Goal: Find specific page/section: Find specific page/section

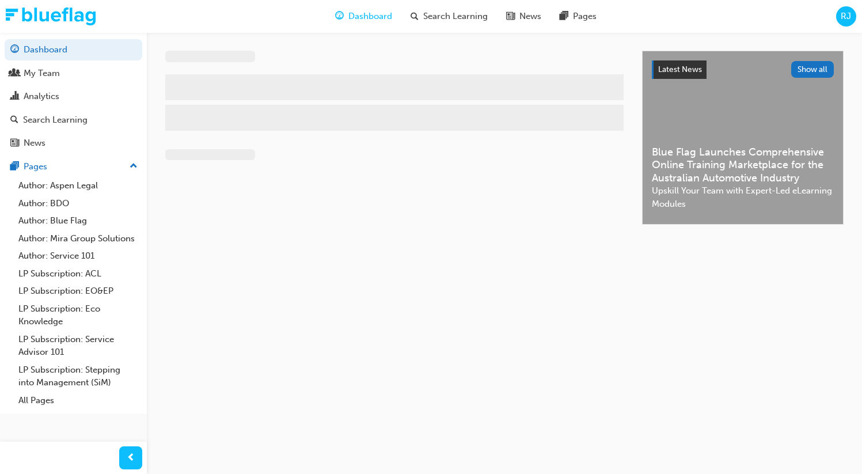
click at [858, 10] on div "Dashboard Search Learning News Pages RJ" at bounding box center [431, 16] width 862 height 33
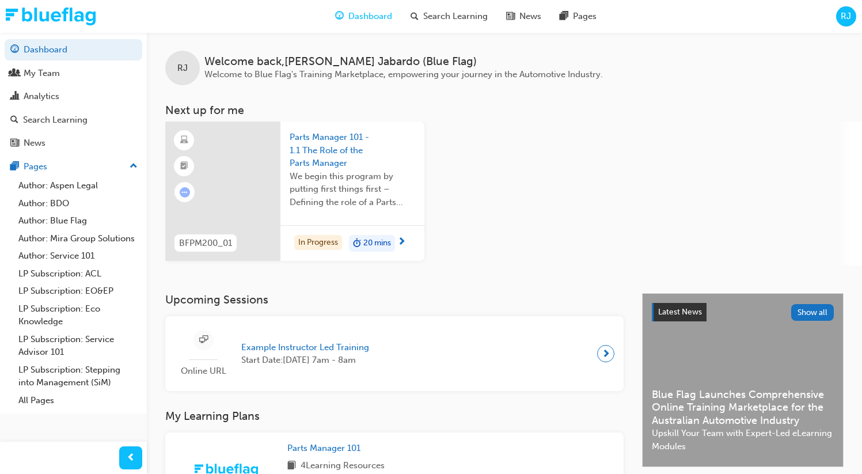
click at [845, 18] on span "RJ" at bounding box center [846, 16] width 10 height 13
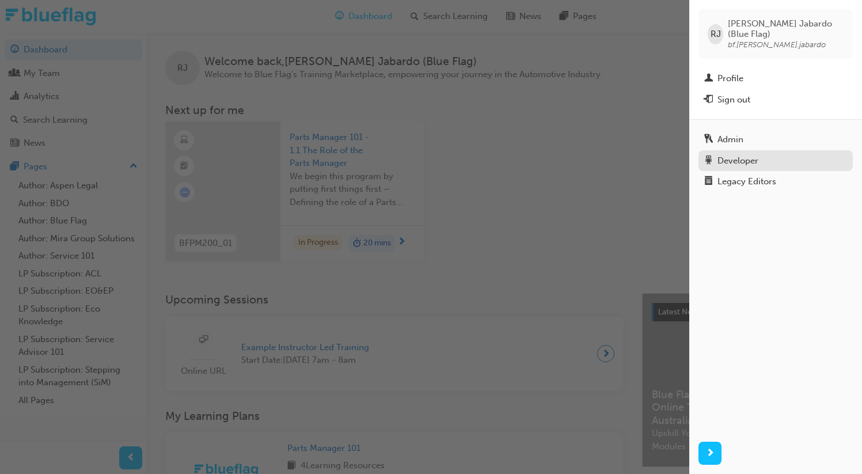
click at [725, 154] on div "Developer" at bounding box center [738, 160] width 41 height 13
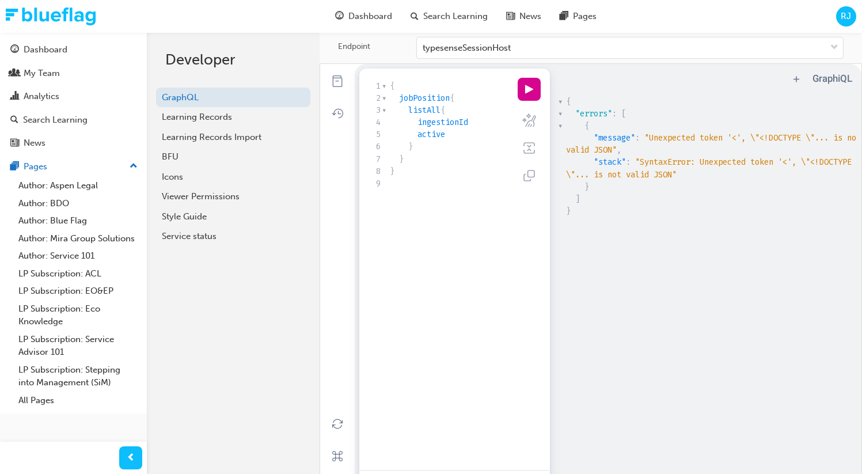
drag, startPoint x: 184, startPoint y: 154, endPoint x: 317, endPoint y: 133, distance: 134.3
click at [185, 154] on div "BFU" at bounding box center [233, 156] width 143 height 13
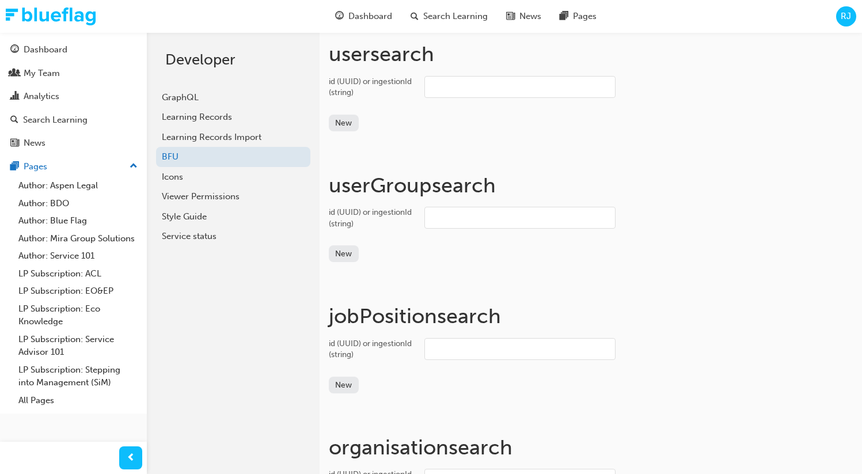
click at [435, 87] on input "id (UUID) or ingestionId (string)" at bounding box center [520, 87] width 191 height 22
paste input "bf.jack.buenaobra"
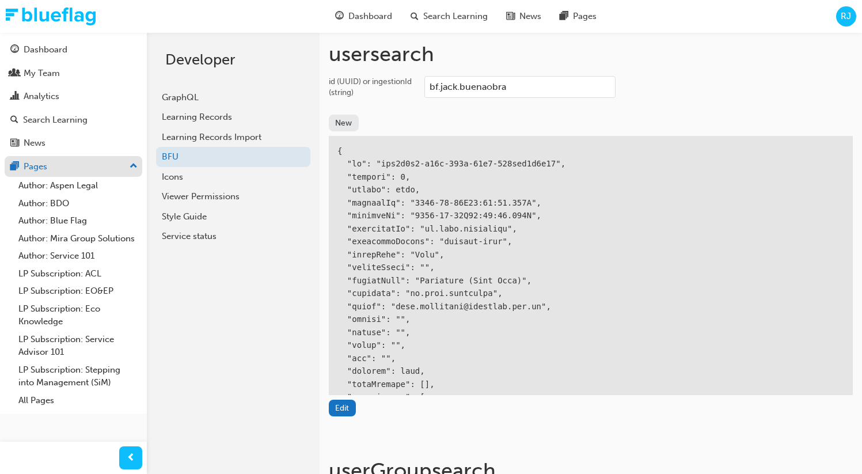
type input "bf.jack.buenaobra"
